Goal: Transaction & Acquisition: Book appointment/travel/reservation

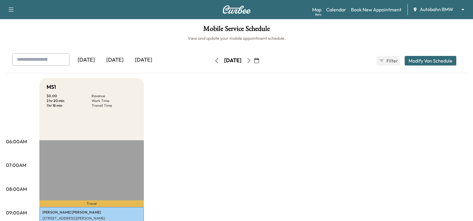
click at [442, 10] on body "Support Log Out Map Beta Calendar Book New Appointment Autobahn BMW ******** ​ …" at bounding box center [236, 110] width 473 height 221
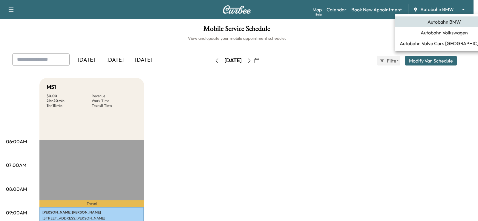
click at [450, 30] on span "Autobahn Volkswagen" at bounding box center [443, 32] width 47 height 7
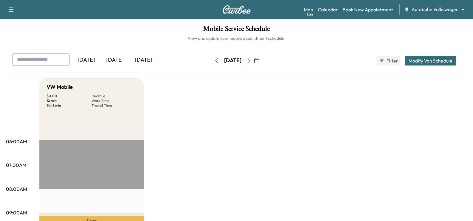
click at [372, 7] on link "Book New Appointment" at bounding box center [368, 9] width 50 height 7
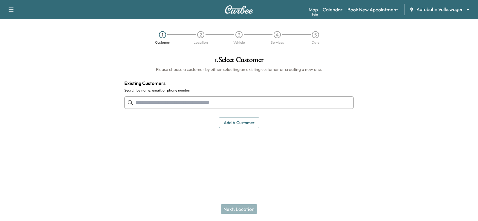
paste input "**********"
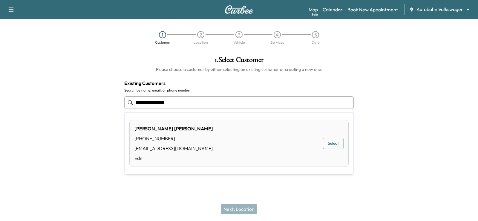
click at [337, 143] on button "Select" at bounding box center [333, 143] width 21 height 11
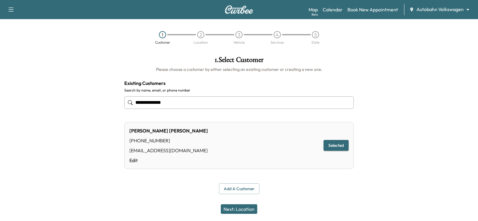
type input "**********"
click at [242, 210] on button "Next: Location" at bounding box center [239, 209] width 36 height 10
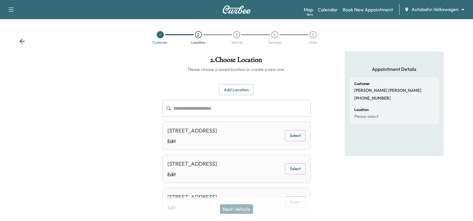
click at [296, 136] on button "Select" at bounding box center [295, 135] width 21 height 11
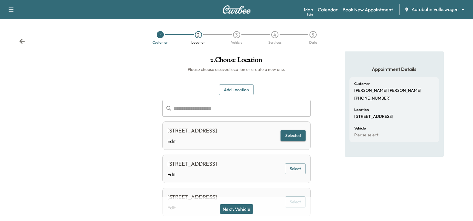
click at [240, 206] on button "Next: Vehicle" at bounding box center [236, 209] width 33 height 10
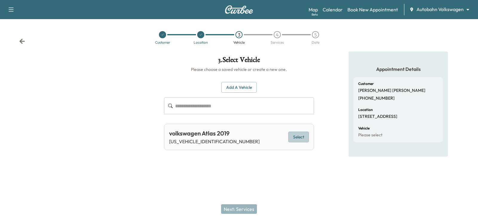
click at [308, 140] on button "Select" at bounding box center [298, 136] width 21 height 11
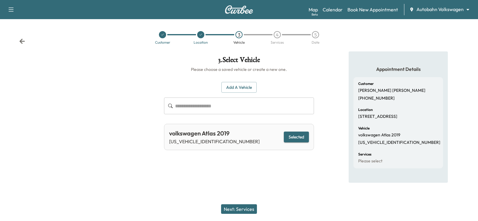
click at [242, 211] on button "Next: Services" at bounding box center [239, 209] width 36 height 10
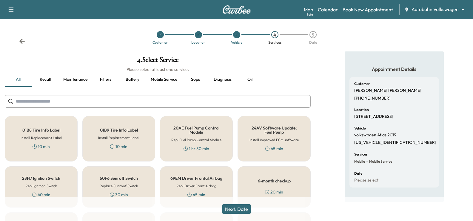
drag, startPoint x: 141, startPoint y: 103, endPoint x: 103, endPoint y: 114, distance: 39.3
click at [138, 104] on input "text" at bounding box center [158, 101] width 306 height 13
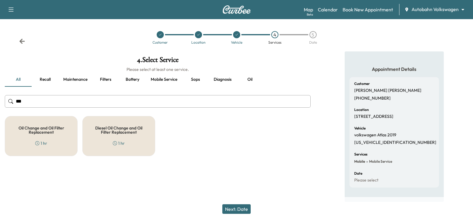
type input "***"
click at [62, 130] on h5 "Oil Change and Oil Filter Replacement" at bounding box center [41, 130] width 53 height 8
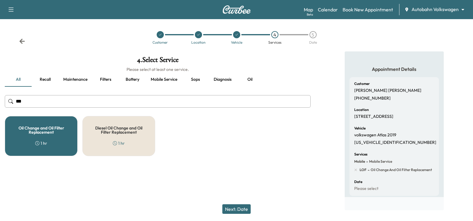
click at [256, 216] on div "Next: Date" at bounding box center [236, 209] width 473 height 24
drag, startPoint x: 240, startPoint y: 210, endPoint x: 249, endPoint y: 171, distance: 39.7
click at [240, 210] on button "Next: Date" at bounding box center [236, 209] width 28 height 10
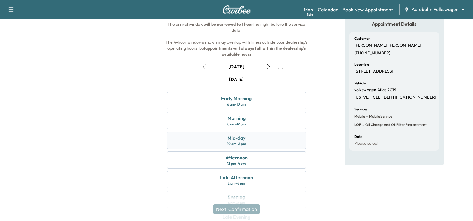
scroll to position [60, 0]
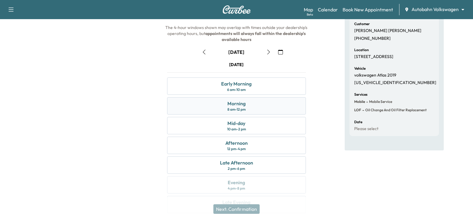
click at [269, 110] on div "Morning 8 am - 12 pm" at bounding box center [236, 105] width 139 height 17
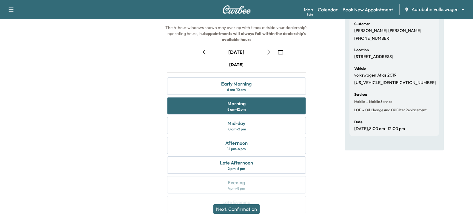
click at [245, 208] on button "Next: Confirmation" at bounding box center [237, 209] width 46 height 10
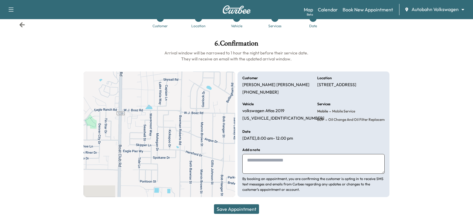
click at [275, 158] on textarea at bounding box center [313, 164] width 142 height 20
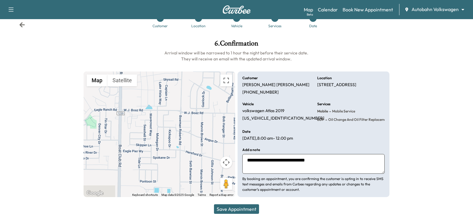
type textarea "**********"
click at [259, 208] on button "Save Appointment" at bounding box center [236, 209] width 45 height 10
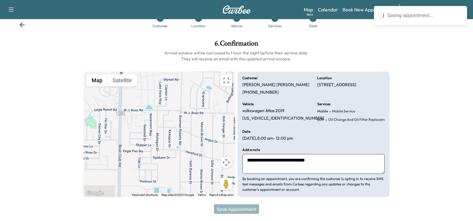
scroll to position [0, 0]
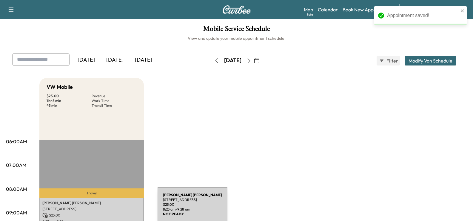
click at [113, 208] on p "[STREET_ADDRESS]" at bounding box center [91, 208] width 99 height 5
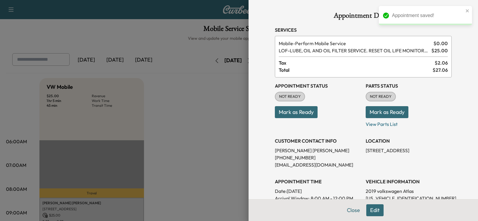
click at [306, 114] on button "Mark as Ready" at bounding box center [296, 112] width 43 height 12
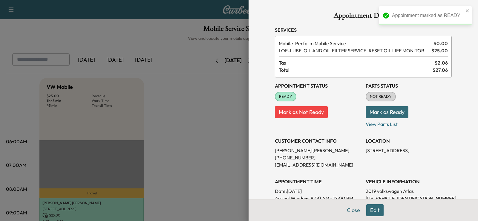
click at [185, 157] on div at bounding box center [239, 110] width 478 height 221
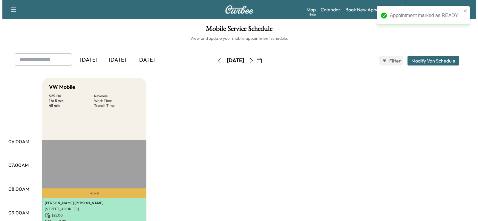
scroll to position [60, 0]
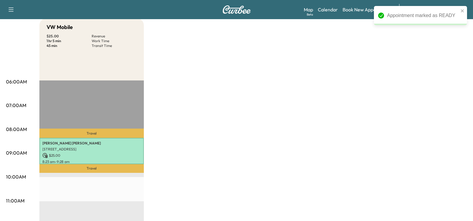
click at [96, 156] on p "$ 25.00" at bounding box center [91, 155] width 99 height 5
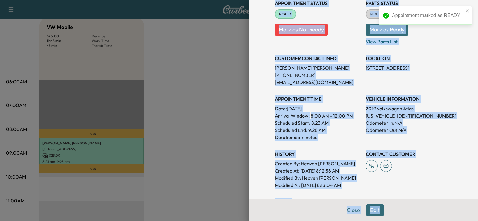
scroll to position [85, 0]
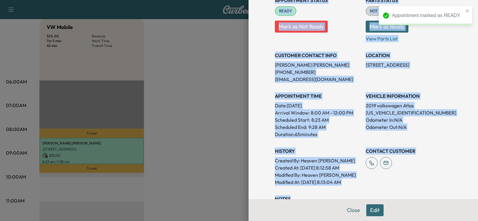
drag, startPoint x: 269, startPoint y: 28, endPoint x: 455, endPoint y: 190, distance: 246.8
click at [455, 190] on div "Appointment Details Services Mobile - Perform Mobile Service $ 0.00 LOF - LUBE,…" at bounding box center [362, 110] width 229 height 221
copy div "Services Mobile - Perform Mobile Service $ 0.00 LOF - LUBE, OIL AND OIL FILTER …"
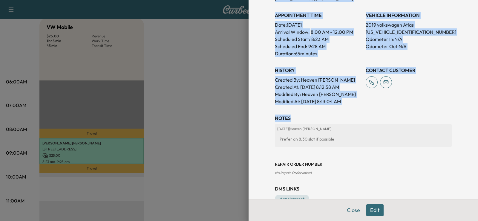
scroll to position [175, 0]
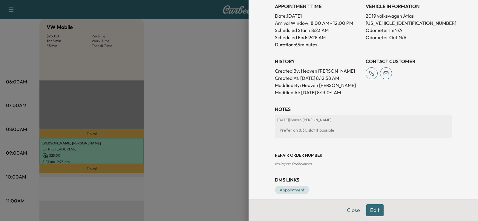
click at [348, 157] on h3 "Repair Order number" at bounding box center [363, 155] width 177 height 6
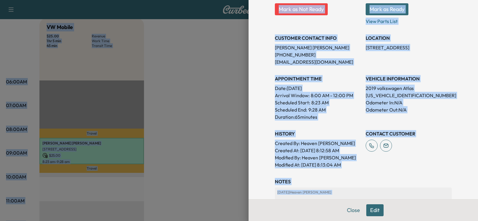
scroll to position [0, 0]
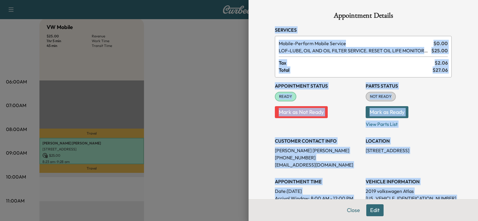
drag, startPoint x: 341, startPoint y: 135, endPoint x: 260, endPoint y: 30, distance: 133.1
click at [260, 30] on div "Appointment Details Services Mobile - Perform Mobile Service $ 0.00 LOF - LUBE,…" at bounding box center [362, 110] width 229 height 221
copy div "Services Mobile - Perform Mobile Service $ 0.00 LOF - LUBE, OIL AND OIL FILTER …"
